Goal: Information Seeking & Learning: Find specific fact

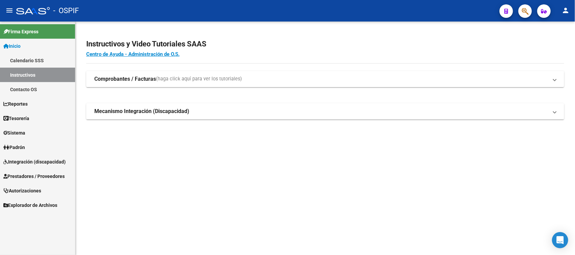
drag, startPoint x: 24, startPoint y: 174, endPoint x: 36, endPoint y: 165, distance: 14.2
click at [25, 174] on span "Prestadores / Proveedores" at bounding box center [33, 176] width 61 height 7
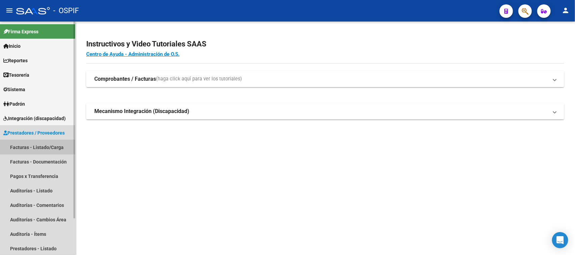
click at [33, 143] on link "Facturas - Listado/Carga" at bounding box center [37, 147] width 75 height 14
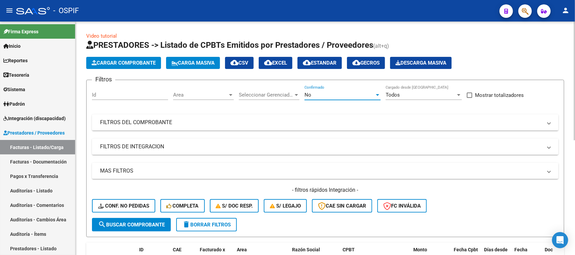
click at [358, 95] on div "No" at bounding box center [340, 95] width 70 height 6
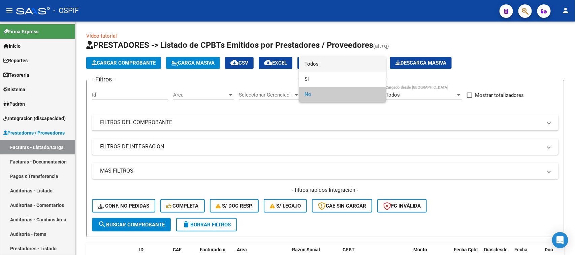
click at [334, 67] on span "Todos" at bounding box center [343, 64] width 76 height 15
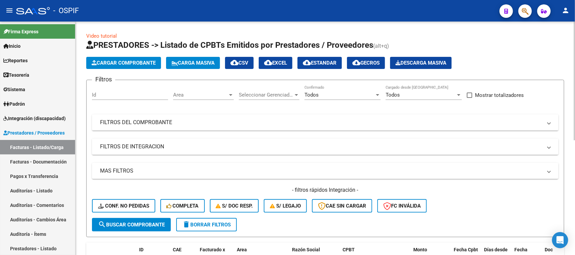
click at [271, 133] on div "Filtros Id Area Area Seleccionar Gerenciador Seleccionar Gerenciador Todos Conf…" at bounding box center [325, 152] width 467 height 133
click at [270, 127] on mat-expansion-panel-header "FILTROS DEL COMPROBANTE" at bounding box center [325, 123] width 467 height 16
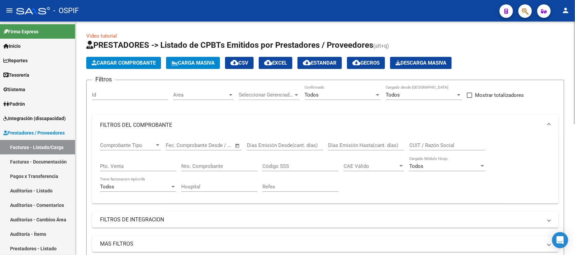
scroll to position [42, 0]
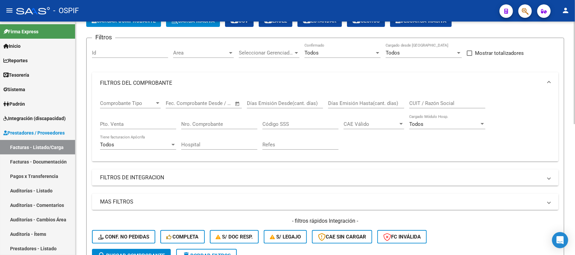
drag, startPoint x: 391, startPoint y: 101, endPoint x: 442, endPoint y: 101, distance: 51.5
click at [396, 101] on input "Días Emisión Hasta(cant. días)" at bounding box center [366, 103] width 76 height 6
click at [442, 101] on input "CUIT / Razón Social" at bounding box center [447, 103] width 76 height 6
type input "MED"
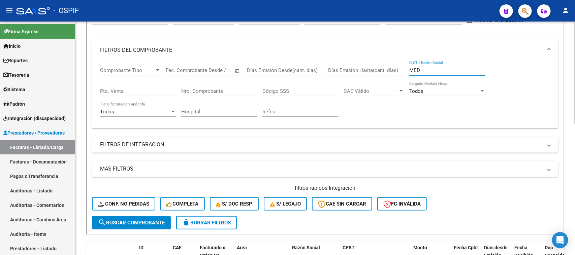
scroll to position [0, 0]
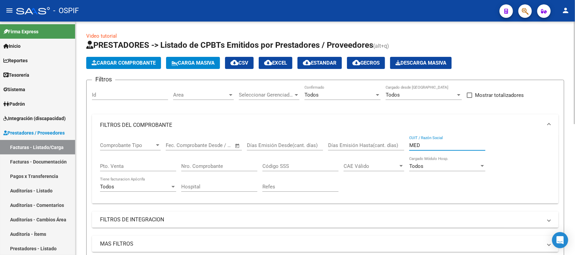
drag, startPoint x: 427, startPoint y: 146, endPoint x: 413, endPoint y: 132, distance: 19.3
click at [389, 143] on div "Comprobante Tipo Comprobante Tipo Fecha inicio – Fecha fin Fec. Comprobante Des…" at bounding box center [325, 167] width 450 height 62
click at [450, 146] on input "CUIT / Razón Social" at bounding box center [447, 146] width 76 height 6
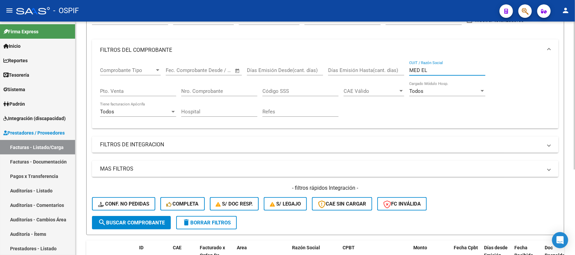
scroll to position [9, 0]
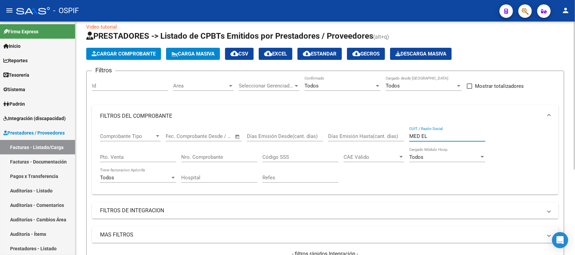
type input "MED EL"
click at [434, 130] on div "MED EL CUIT / Razón Social" at bounding box center [447, 134] width 76 height 14
drag, startPoint x: 433, startPoint y: 132, endPoint x: 397, endPoint y: 137, distance: 37.0
click at [397, 137] on div "Comprobante Tipo Comprobante Tipo Fecha inicio – Fecha fin Fec. Comprobante Des…" at bounding box center [325, 158] width 450 height 62
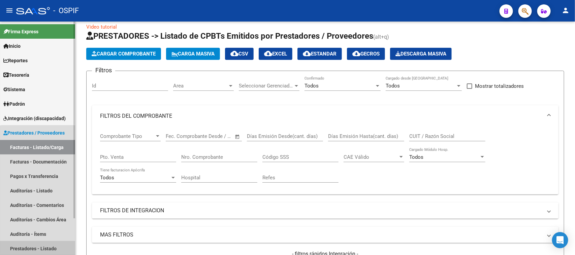
click at [38, 245] on link "Prestadores - Listado" at bounding box center [37, 249] width 75 height 14
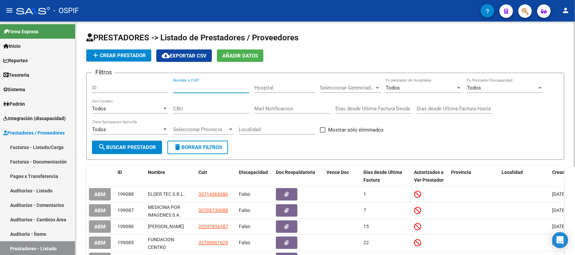
click at [213, 89] on input "Nombre o CUIT" at bounding box center [211, 88] width 76 height 6
type input "3069628"
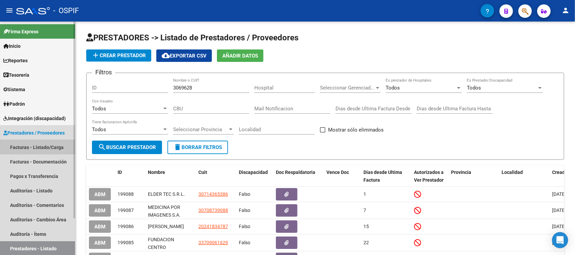
click at [24, 145] on link "Facturas - Listado/Carga" at bounding box center [37, 147] width 75 height 14
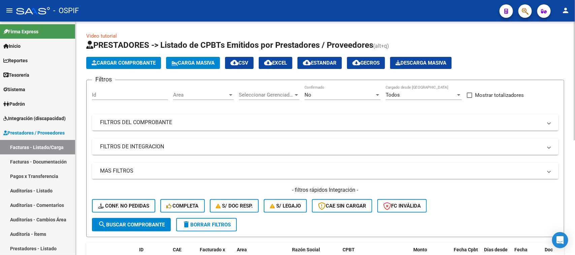
drag, startPoint x: 314, startPoint y: 125, endPoint x: 342, endPoint y: 86, distance: 48.1
click at [315, 125] on mat-panel-title "FILTROS DEL COMPROBANTE" at bounding box center [321, 122] width 442 height 7
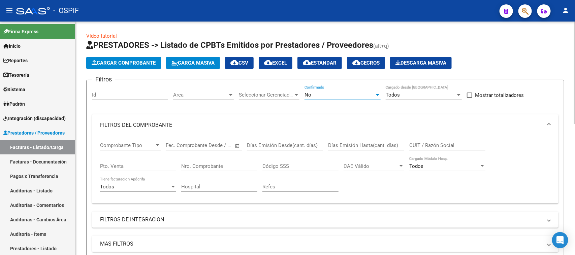
click at [343, 94] on div "No" at bounding box center [340, 95] width 70 height 6
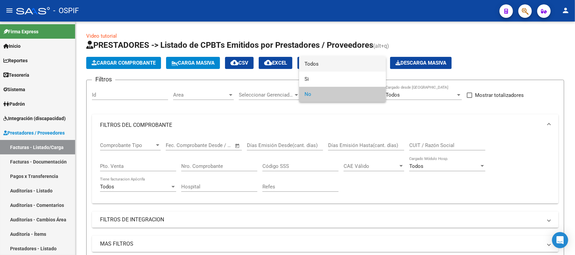
click at [335, 61] on span "Todos" at bounding box center [343, 64] width 76 height 15
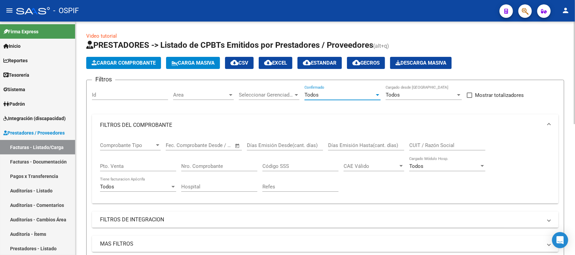
click at [430, 147] on input "CUIT / Razón Social" at bounding box center [447, 146] width 76 height 6
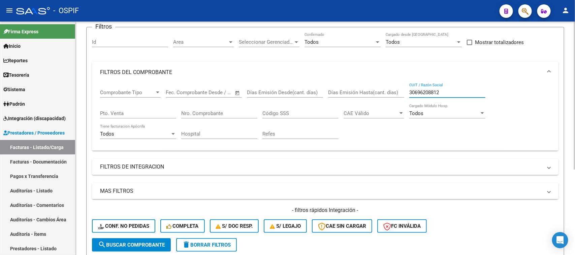
scroll to position [51, 0]
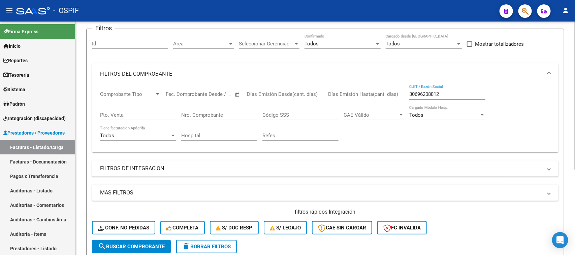
click at [429, 93] on input "30696208812" at bounding box center [447, 94] width 76 height 6
type input "30696208812"
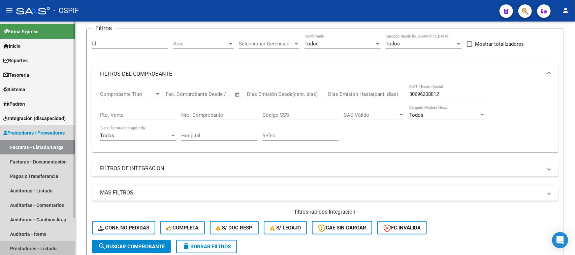
click at [39, 245] on link "Prestadores - Listado" at bounding box center [37, 249] width 75 height 14
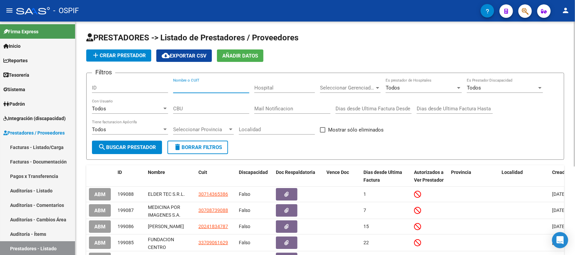
click at [212, 87] on input "Nombre o CUIT" at bounding box center [211, 88] width 76 height 6
paste input "30696208812"
type input "30696208812"
click at [137, 157] on form "Filtros ID 30696208812 Nombre o CUIT Hospital Seleccionar Gerenciador Seleccion…" at bounding box center [325, 116] width 478 height 87
click at [138, 152] on button "search Buscar Prestador" at bounding box center [127, 147] width 70 height 13
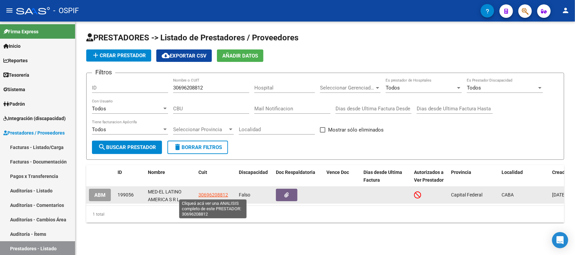
click at [211, 193] on span "30696208812" at bounding box center [213, 194] width 30 height 5
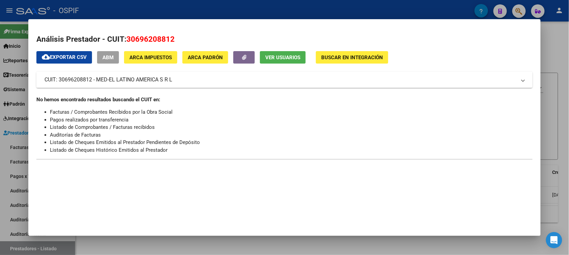
click at [245, 244] on div at bounding box center [284, 127] width 569 height 255
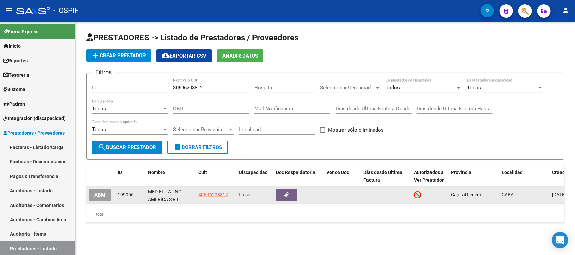
drag, startPoint x: 148, startPoint y: 193, endPoint x: 164, endPoint y: 188, distance: 17.3
click at [164, 188] on div "MED-EL LATINO AMERICA S R L" at bounding box center [170, 195] width 45 height 14
